Goal: Information Seeking & Learning: Learn about a topic

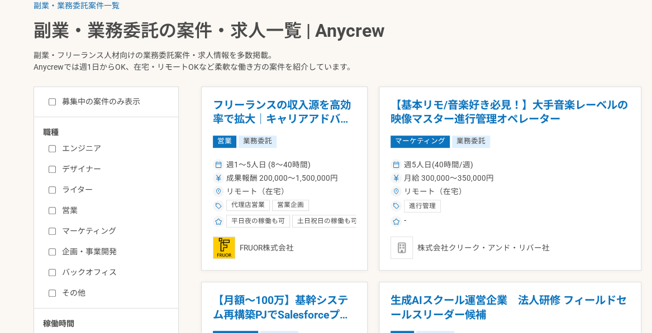
scroll to position [223, 0]
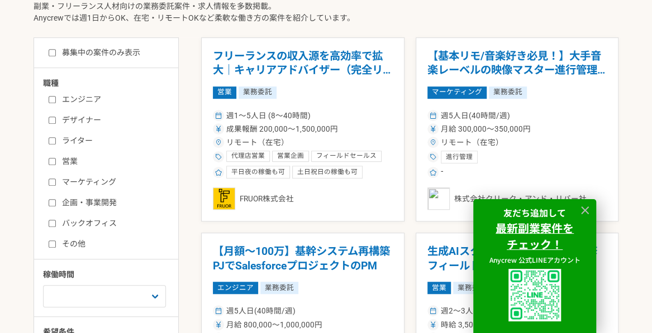
scroll to position [223, 0]
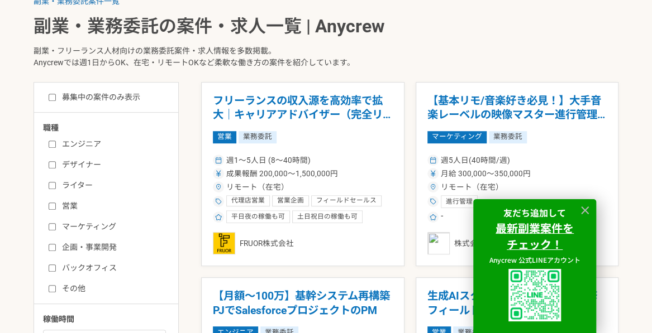
click at [49, 94] on input "募集中の案件のみ表示" at bounding box center [52, 97] width 7 height 7
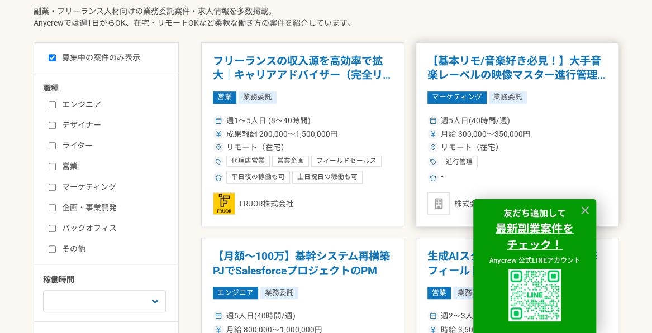
scroll to position [279, 0]
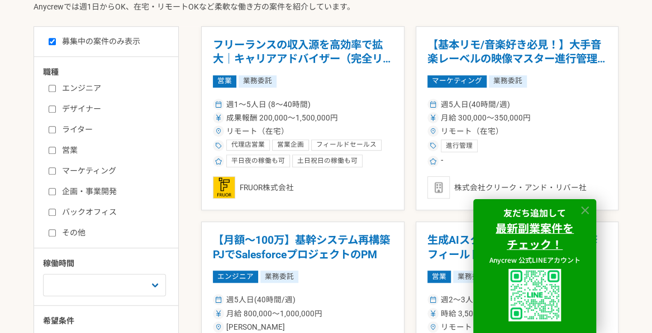
click at [585, 204] on icon at bounding box center [585, 210] width 13 height 13
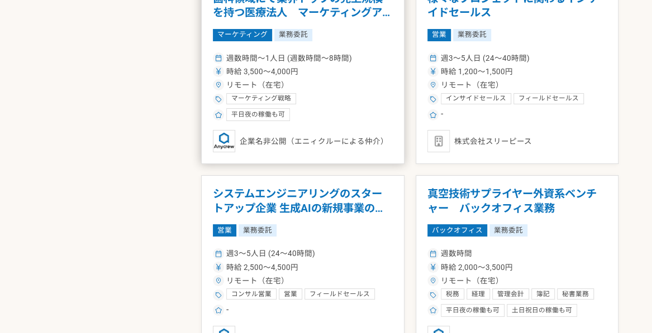
scroll to position [2011, 0]
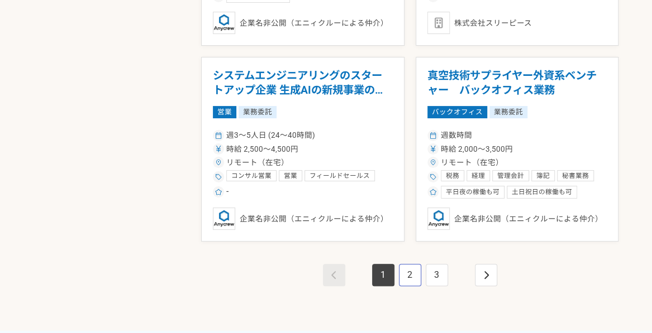
click at [409, 285] on link "2" at bounding box center [410, 275] width 22 height 22
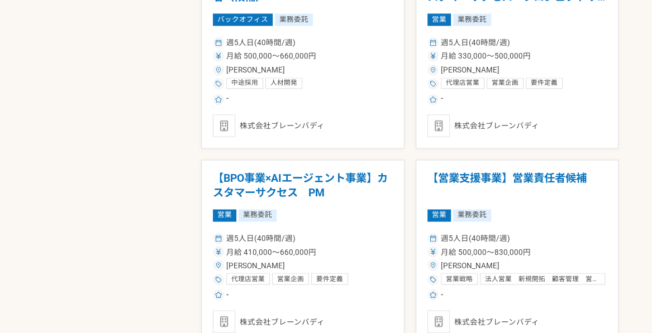
scroll to position [670, 0]
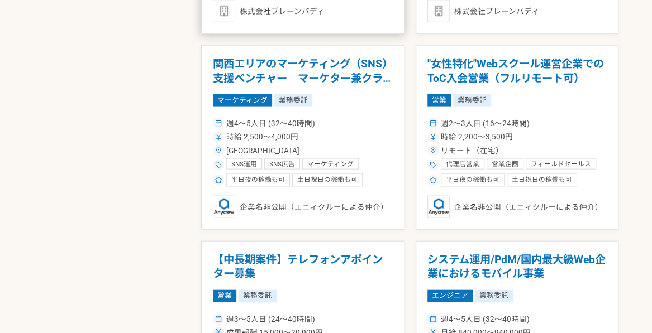
scroll to position [1061, 0]
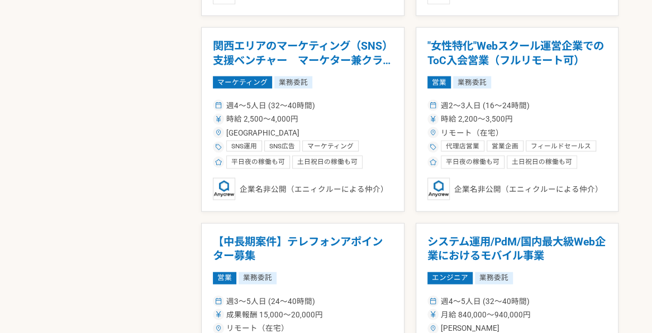
click at [96, 155] on div "募集中の案件のみ表示 職種 エンジニア デザイナー ライター 営業 マーケティング 企画・事業開発 バックオフィス その他 稼働時間 週1人日（8時間）以下 …" at bounding box center [326, 262] width 585 height 2036
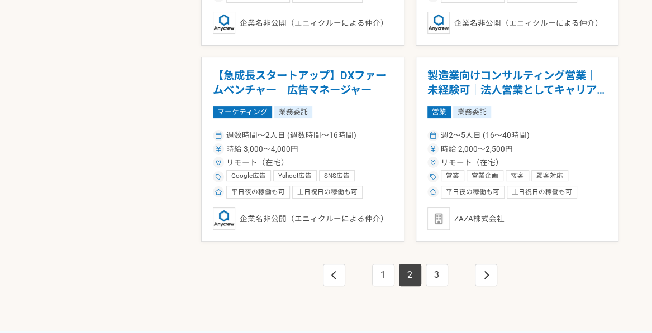
scroll to position [2178, 0]
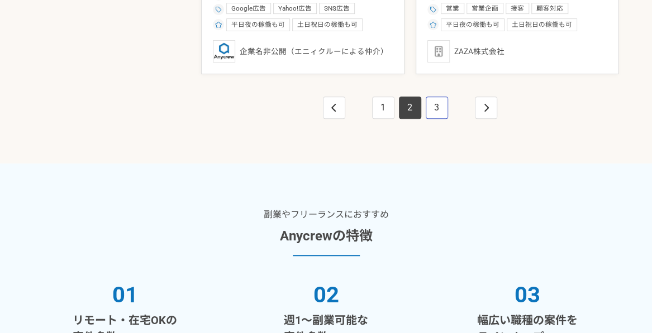
click at [440, 116] on link "3" at bounding box center [437, 108] width 22 height 22
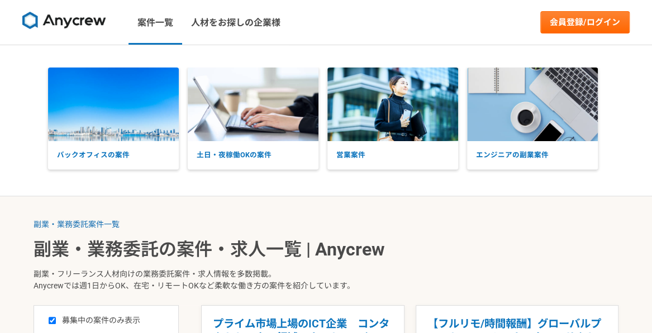
click at [32, 182] on div "バックオフィスの案件 土日・夜稼働OKの案件 営業案件 エンジニアの副業案件" at bounding box center [326, 120] width 652 height 151
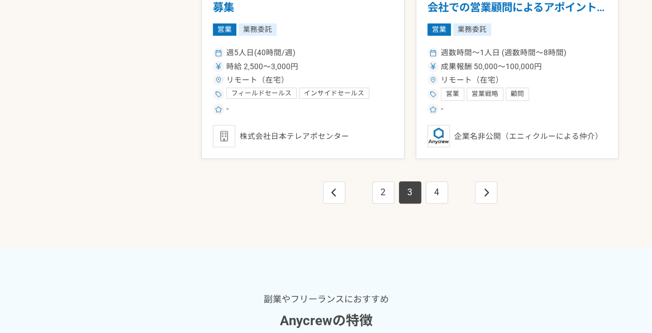
scroll to position [2122, 0]
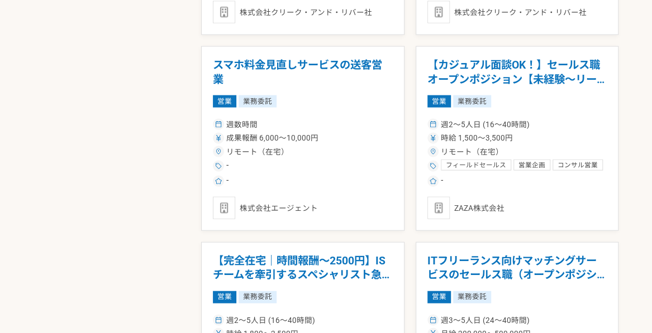
scroll to position [223, 0]
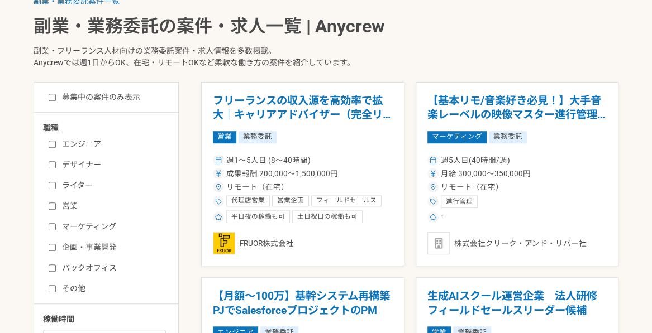
checkbox input "false"
